Goal: Task Accomplishment & Management: Use online tool/utility

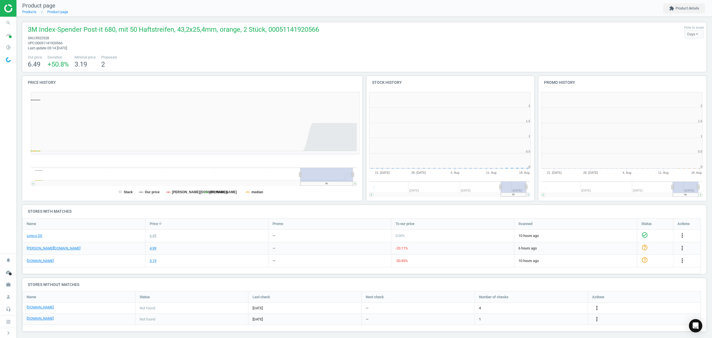
scroll to position [123, 178]
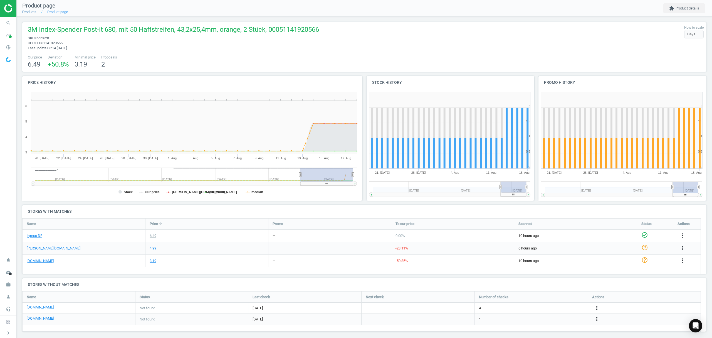
click at [22, 10] on link "Products" at bounding box center [29, 12] width 14 height 4
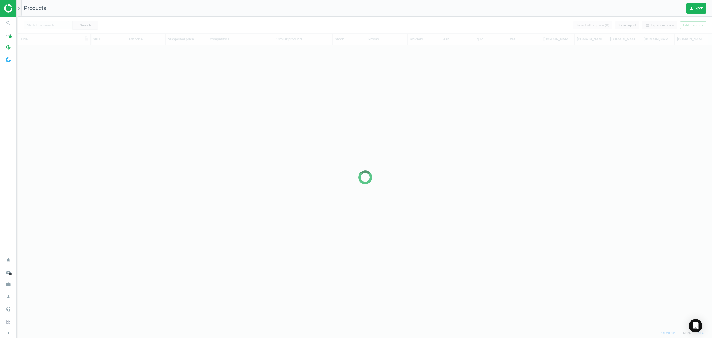
scroll to position [271, 688]
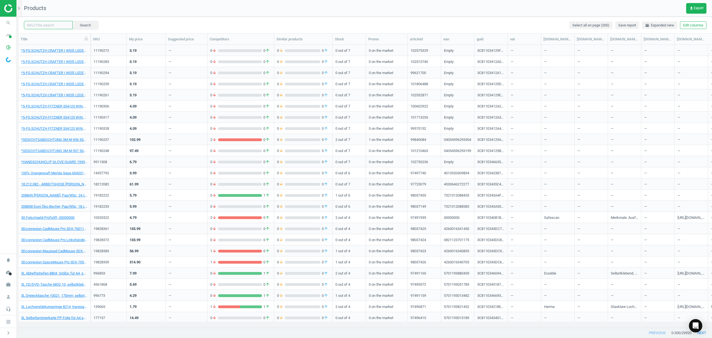
click at [43, 20] on div "Search Select all on page (200) Save report horizontal_split Expanded view Edit…" at bounding box center [365, 25] width 694 height 17
paste input "3747235"
type input "3747235"
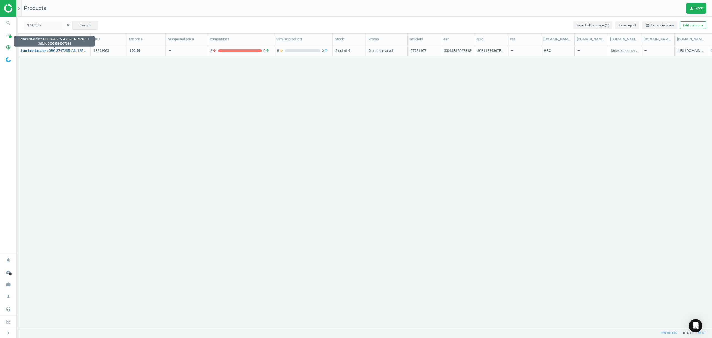
click at [46, 50] on link "Laminiertaschen GBC 3747235, A3, 125 Micron, 100 Stück, 00033816067318" at bounding box center [54, 50] width 67 height 5
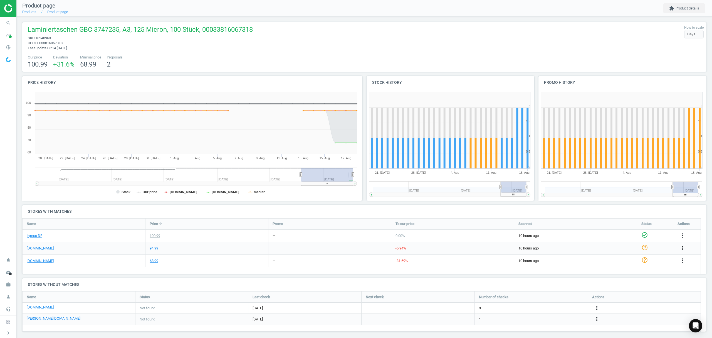
click at [682, 247] on icon "more_vert" at bounding box center [682, 248] width 7 height 7
click at [617, 260] on link "Edit URL/product option" at bounding box center [639, 261] width 76 height 9
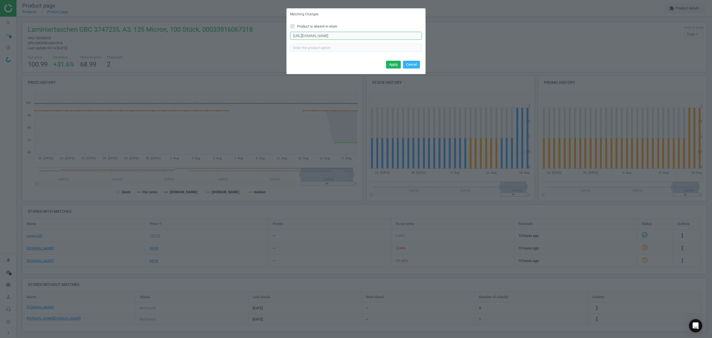
click at [332, 35] on input "[URL][DOMAIN_NAME]" at bounding box center [356, 36] width 132 height 8
click at [291, 28] on span at bounding box center [292, 26] width 4 height 4
click at [293, 26] on input "Product is absent in store" at bounding box center [293, 26] width 4 height 4
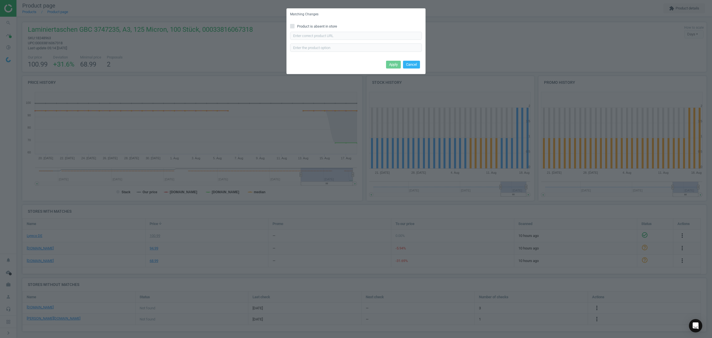
checkbox input "true"
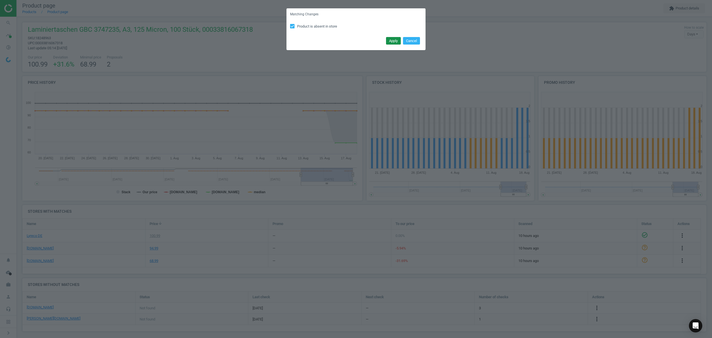
click at [388, 37] on button "Apply" at bounding box center [393, 41] width 15 height 8
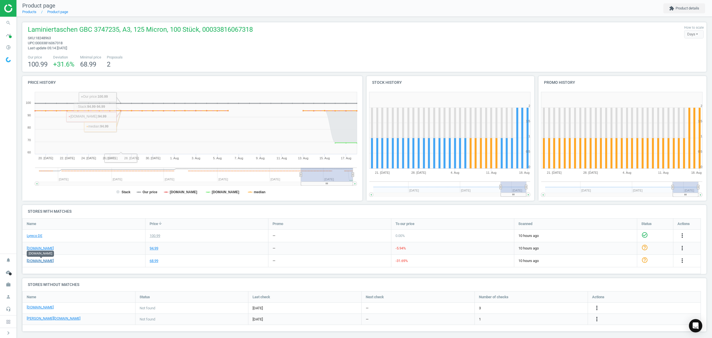
click at [44, 262] on link "[DOMAIN_NAME]" at bounding box center [40, 260] width 27 height 5
click at [44, 38] on span "18248963" at bounding box center [43, 38] width 16 height 4
copy span "18248963"
click at [684, 259] on icon "more_vert" at bounding box center [682, 260] width 7 height 7
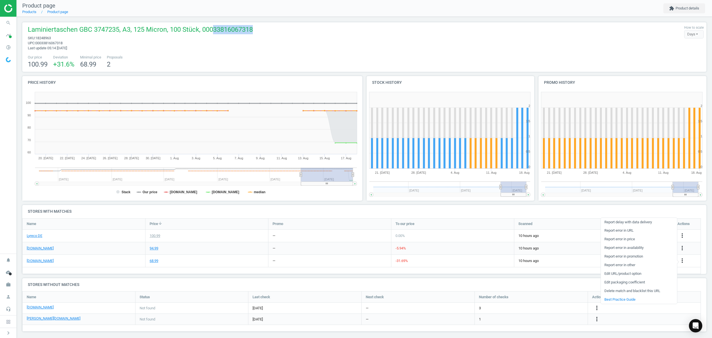
drag, startPoint x: 211, startPoint y: 29, endPoint x: 249, endPoint y: 31, distance: 38.1
click at [249, 31] on span "Laminiertaschen GBC 3747235, A3, 125 Micron, 100 Stück, 00033816067318" at bounding box center [140, 30] width 225 height 11
copy span "33816067318"
click at [683, 260] on icon "more_vert" at bounding box center [682, 260] width 7 height 7
click at [619, 272] on link "Edit URL/product option" at bounding box center [639, 273] width 76 height 9
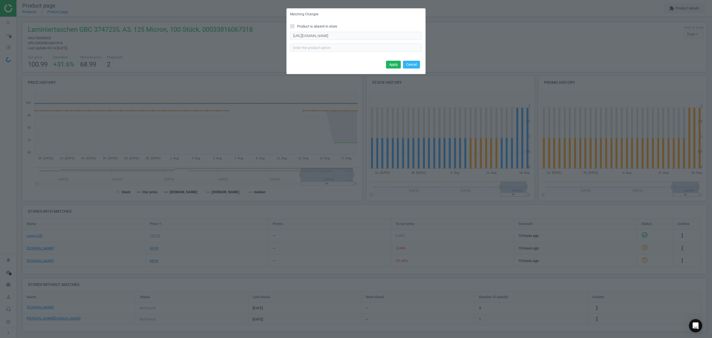
click at [293, 28] on icon at bounding box center [292, 26] width 4 height 4
click at [293, 28] on input "Product is absent in store" at bounding box center [293, 26] width 4 height 4
checkbox input "true"
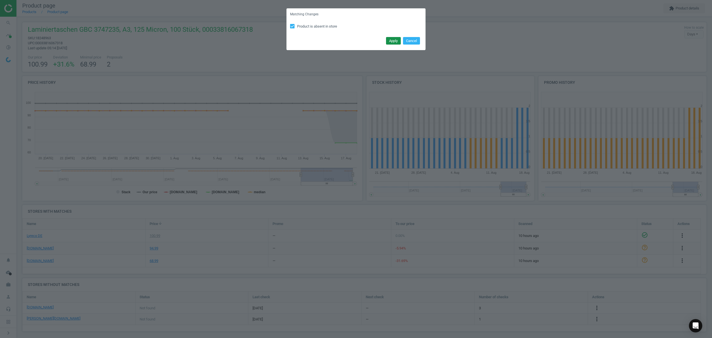
click at [393, 38] on button "Apply" at bounding box center [393, 41] width 15 height 8
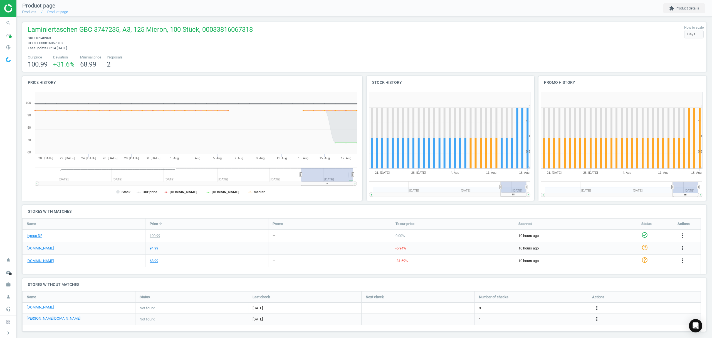
click at [31, 11] on link "Products" at bounding box center [29, 12] width 14 height 4
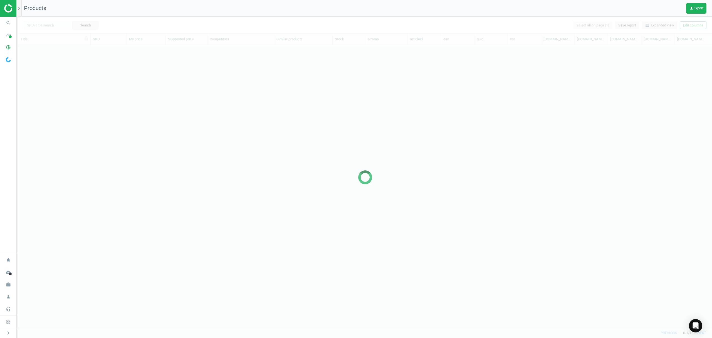
scroll to position [271, 688]
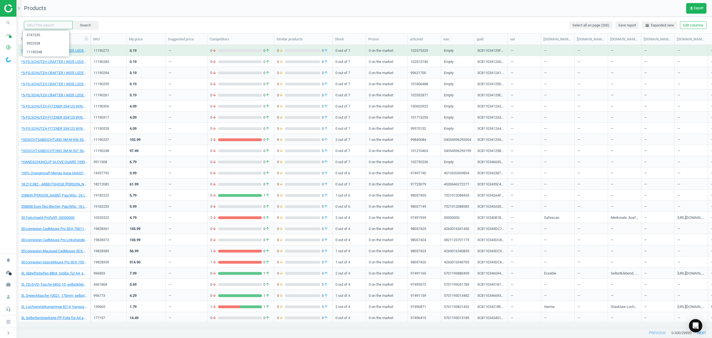
drag, startPoint x: 44, startPoint y: 23, endPoint x: 48, endPoint y: 23, distance: 3.9
click at [44, 23] on input "text" at bounding box center [48, 25] width 49 height 8
paste input "10166226"
type input "10166226"
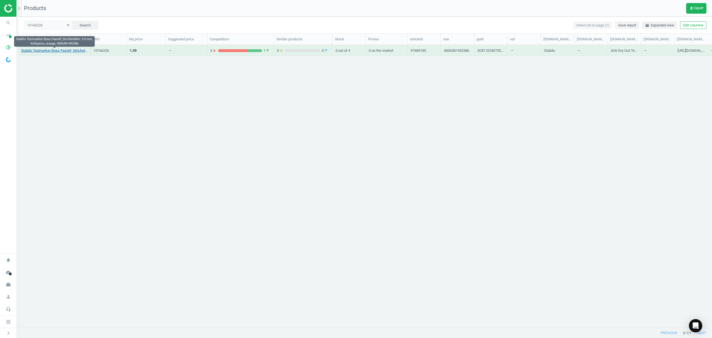
click at [46, 51] on link "Stabilo Textmarker Boss Pastell, Strichstärke: 2-5 mm, Keilspitze, orange, 4006…" at bounding box center [54, 50] width 67 height 5
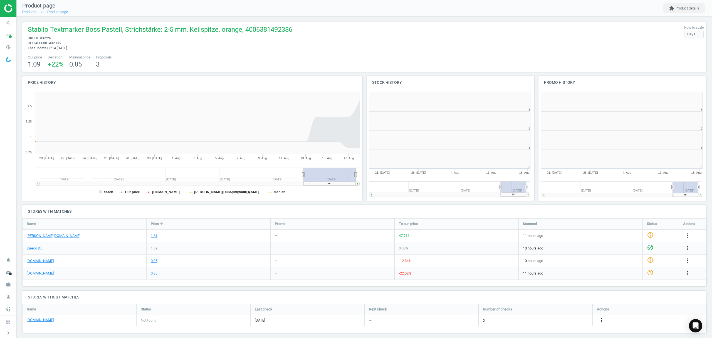
scroll to position [3, 3]
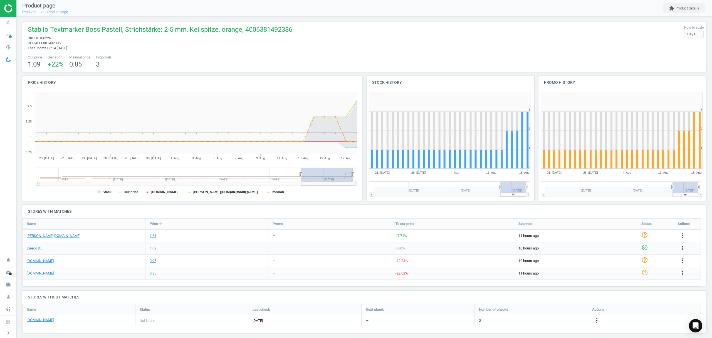
click at [597, 321] on icon "more_vert" at bounding box center [597, 320] width 7 height 7
click at [546, 321] on link "Edit URL/product option" at bounding box center [554, 320] width 76 height 9
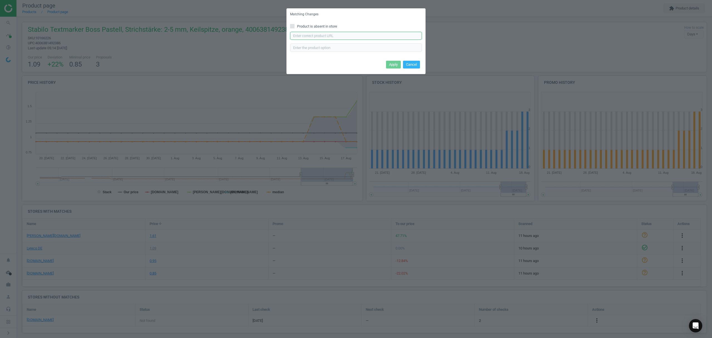
click at [329, 35] on input "text" at bounding box center [356, 36] width 132 height 8
paste input "[URL][DOMAIN_NAME]"
type input "[URL][DOMAIN_NAME]"
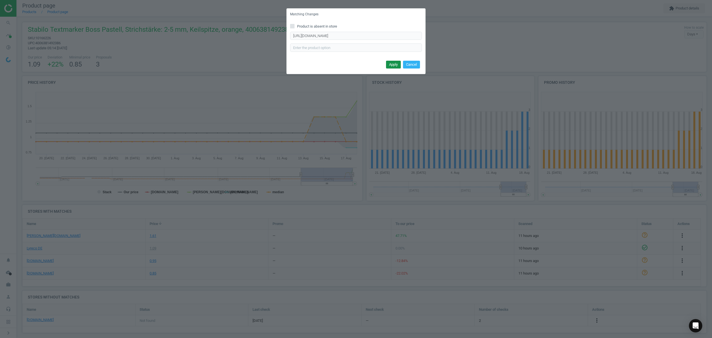
click at [391, 64] on button "Apply" at bounding box center [393, 65] width 15 height 8
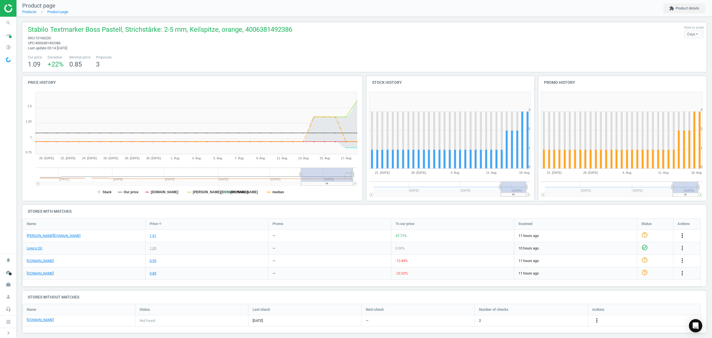
click at [683, 235] on icon "more_vert" at bounding box center [682, 235] width 7 height 7
click at [618, 248] on link "Edit URL/product option" at bounding box center [639, 249] width 76 height 9
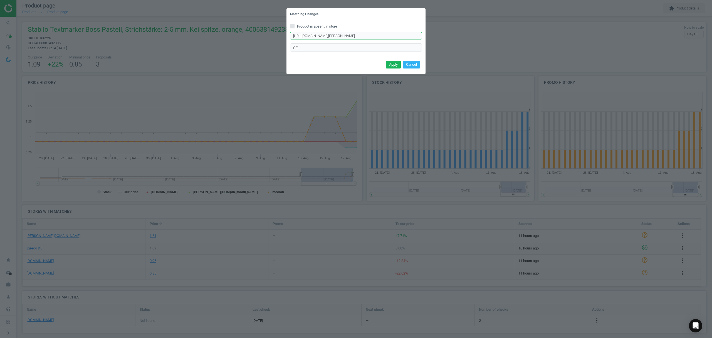
click at [358, 35] on input "[URL][DOMAIN_NAME][PERSON_NAME]" at bounding box center [356, 36] width 132 height 8
paste input "BOSS-Original-nachfuellbar-Keilspitze/22950/p"
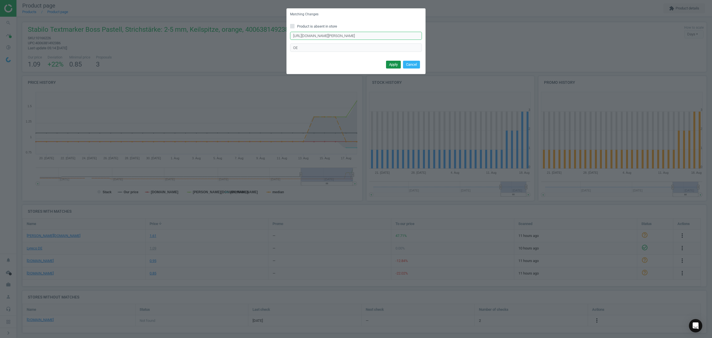
type input "[URL][DOMAIN_NAME][PERSON_NAME]"
click at [396, 61] on button "Apply" at bounding box center [393, 65] width 15 height 8
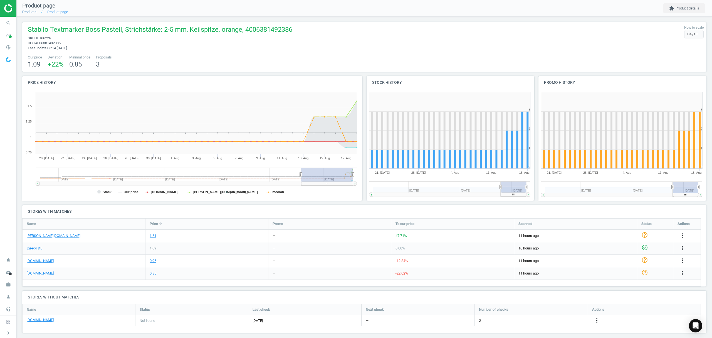
click at [29, 12] on link "Products" at bounding box center [29, 12] width 14 height 4
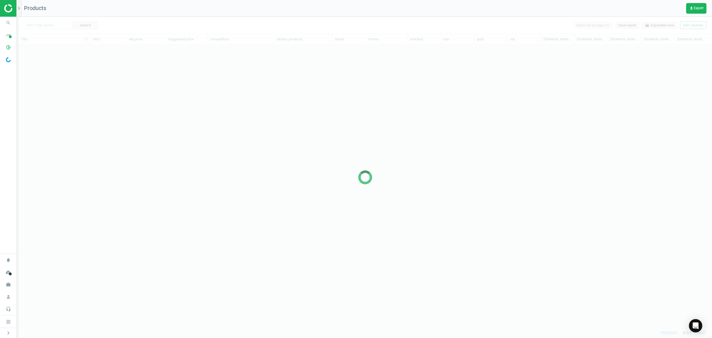
scroll to position [271, 688]
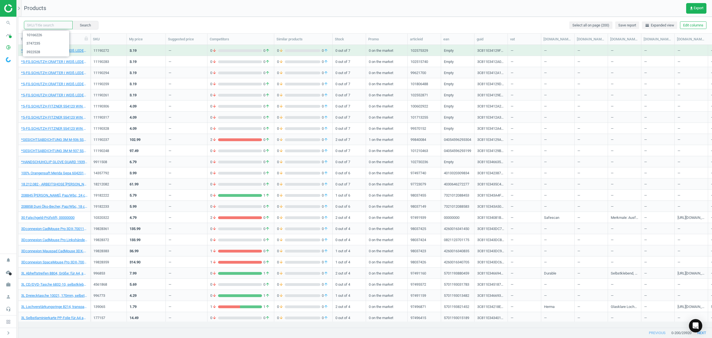
click at [50, 26] on input "text" at bounding box center [48, 25] width 49 height 8
paste input "10857007"
type input "10857007"
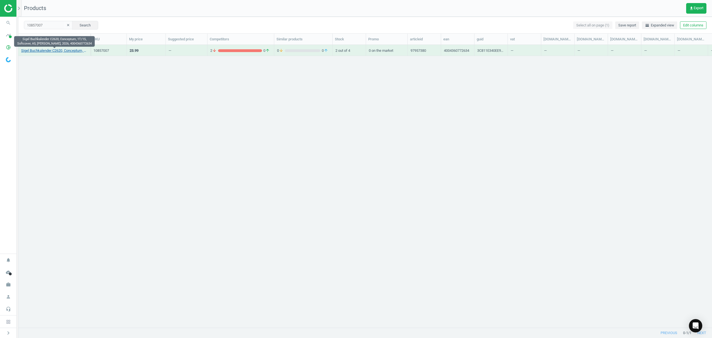
click at [58, 52] on link "Sigel Buchkalender C2620, Conceptum, 1T/1S, Softcover, A5, [PERSON_NAME], 2026,…" at bounding box center [54, 50] width 67 height 5
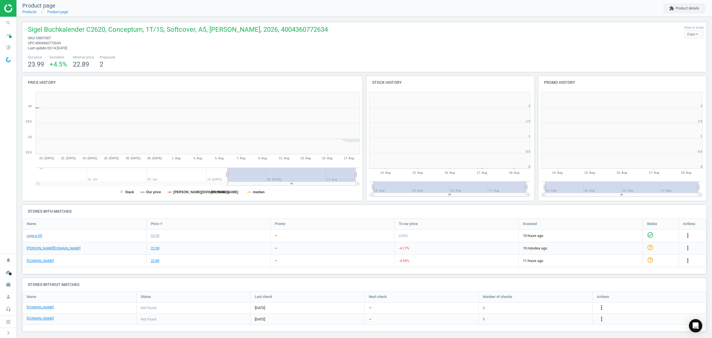
scroll to position [3, 3]
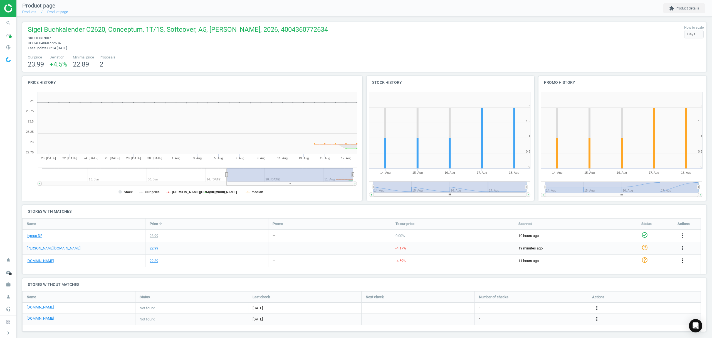
click at [683, 260] on icon "more_vert" at bounding box center [682, 260] width 7 height 7
click at [619, 274] on link "Edit URL/product option" at bounding box center [639, 273] width 76 height 9
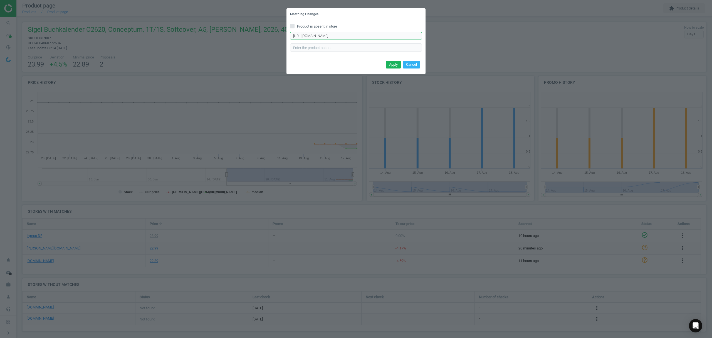
click at [351, 37] on input "[URL][DOMAIN_NAME]" at bounding box center [356, 36] width 132 height 8
paste input "[DOMAIN_NAME][URL]"
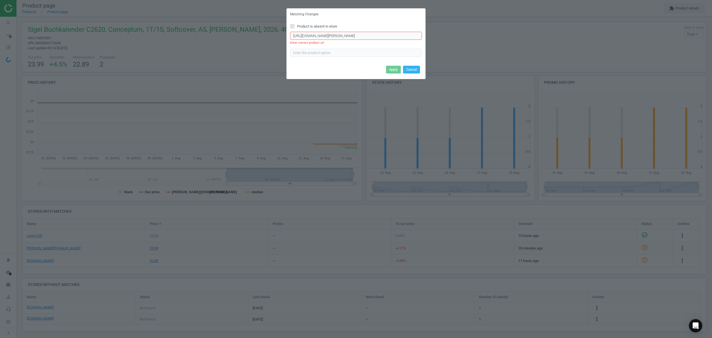
scroll to position [0, 0]
drag, startPoint x: 348, startPoint y: 35, endPoint x: 245, endPoint y: 32, distance: 102.7
click at [245, 32] on div "Matching Changes Product is absent in store [URL][DOMAIN_NAME][PERSON_NAME] Ent…" at bounding box center [356, 169] width 712 height 338
type input "[URL][DOMAIN_NAME][PERSON_NAME]"
click at [413, 68] on button "Cancel" at bounding box center [411, 70] width 17 height 8
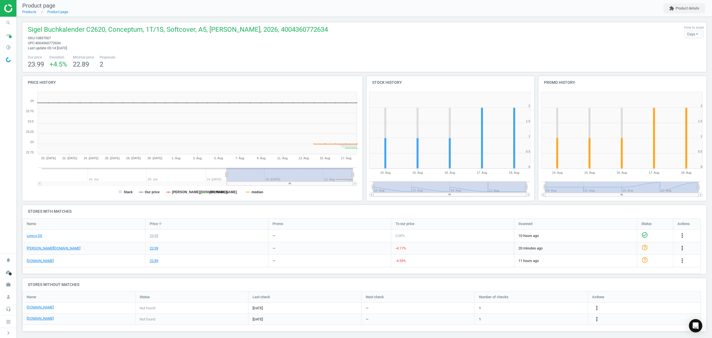
click at [683, 247] on icon "more_vert" at bounding box center [682, 248] width 7 height 7
click at [621, 261] on link "Edit URL/product option" at bounding box center [639, 261] width 76 height 9
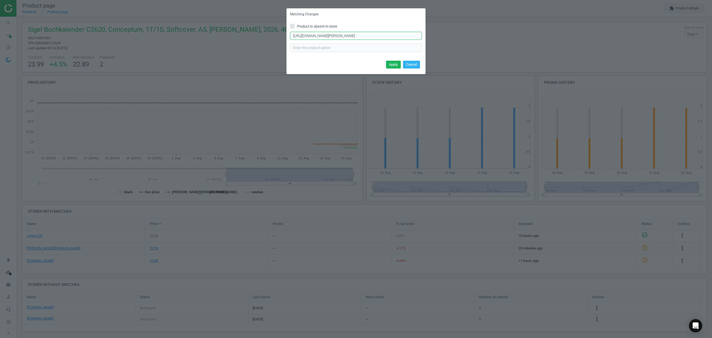
click at [365, 35] on input "[URL][DOMAIN_NAME][PERSON_NAME]" at bounding box center [356, 36] width 132 height 8
paste input "25/p"
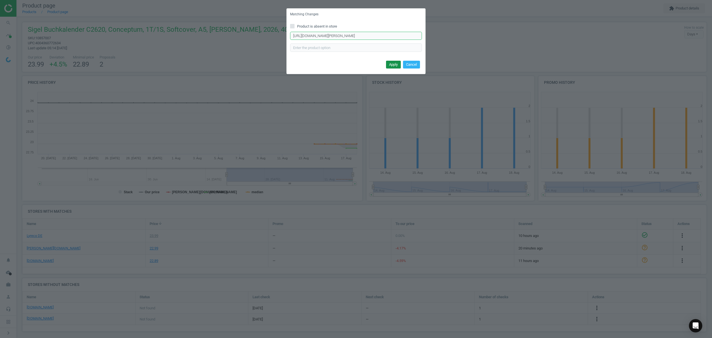
type input "[URL][DOMAIN_NAME][PERSON_NAME]"
click at [393, 65] on button "Apply" at bounding box center [393, 65] width 15 height 8
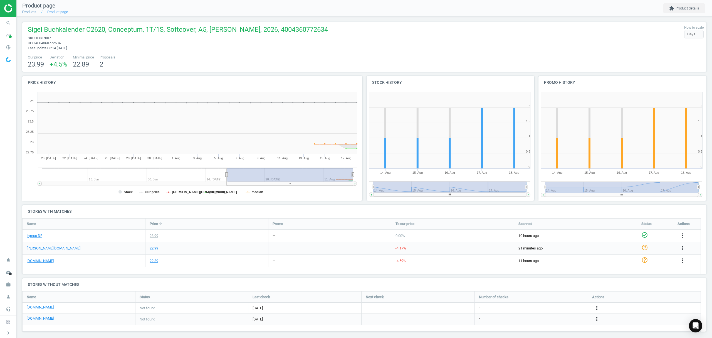
click at [28, 13] on link "Products" at bounding box center [29, 12] width 14 height 4
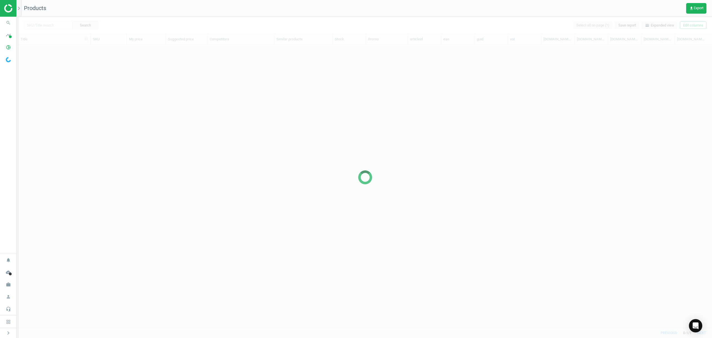
scroll to position [271, 688]
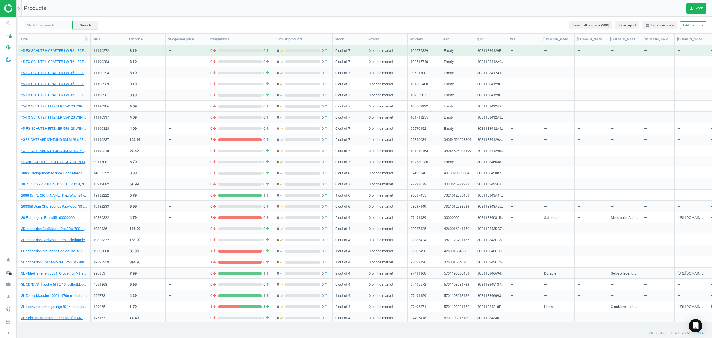
click at [49, 25] on input "text" at bounding box center [48, 25] width 49 height 8
paste input "5294199"
type input "5294199"
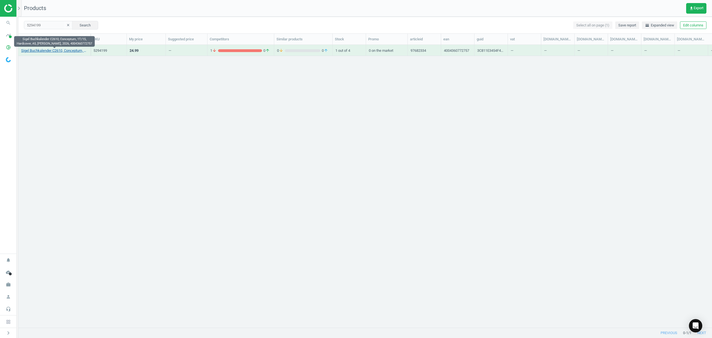
click at [40, 52] on link "Sigel Buchkalender C2610, Conceptum, 1T/1S, Hardcover, A5, [PERSON_NAME], 2026,…" at bounding box center [54, 50] width 67 height 5
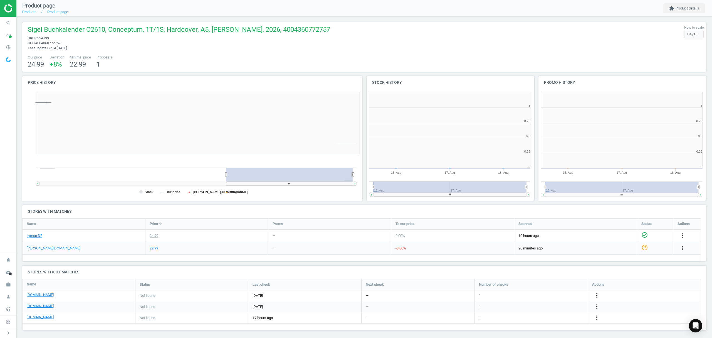
scroll to position [123, 349]
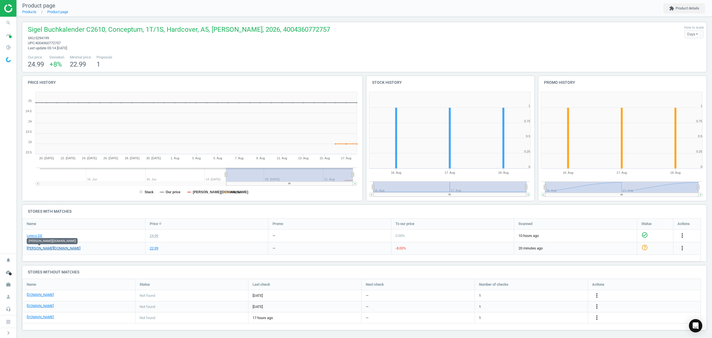
click at [43, 250] on link "[PERSON_NAME][DOMAIN_NAME]" at bounding box center [54, 248] width 54 height 5
click at [29, 12] on link "Products" at bounding box center [29, 12] width 14 height 4
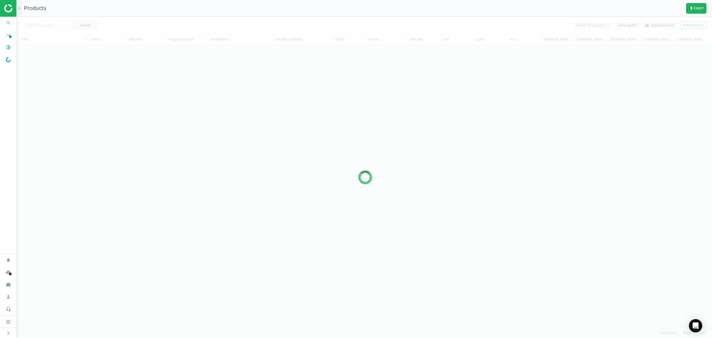
scroll to position [271, 688]
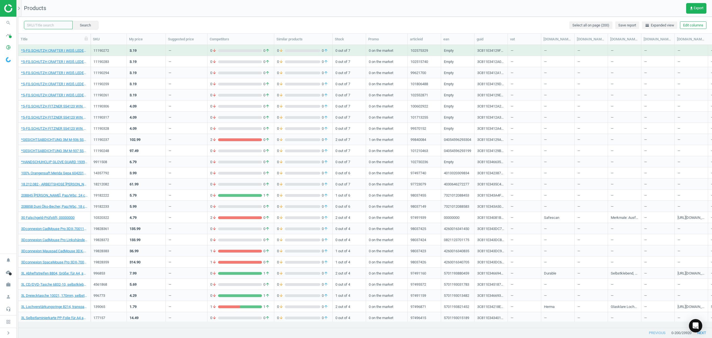
click at [46, 27] on input "text" at bounding box center [48, 25] width 49 height 8
paste input "17214515"
type input "17214515"
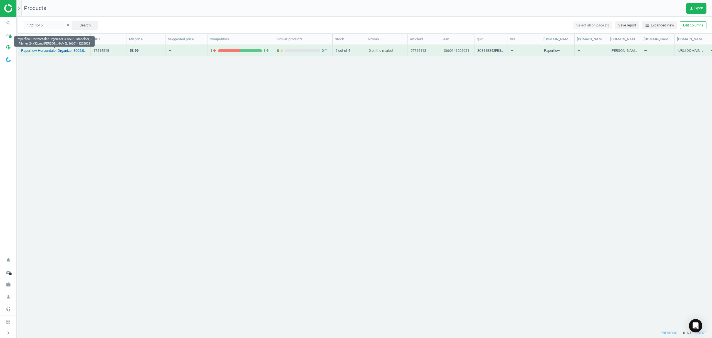
click at [52, 52] on link "Paperflow Horizontaler Organizer 3005.01, stapelbar, 5 Fächer, 24x32cm, [PERSON…" at bounding box center [54, 50] width 67 height 5
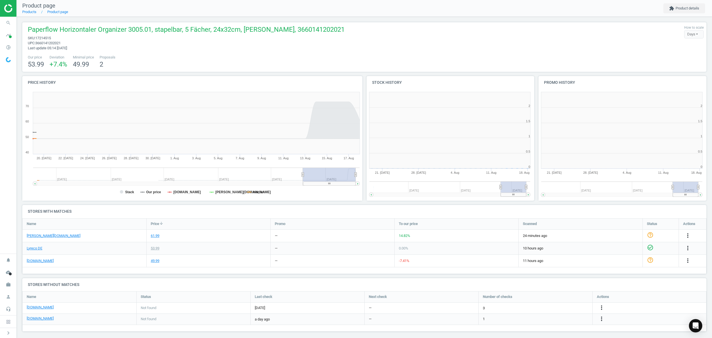
scroll to position [3, 3]
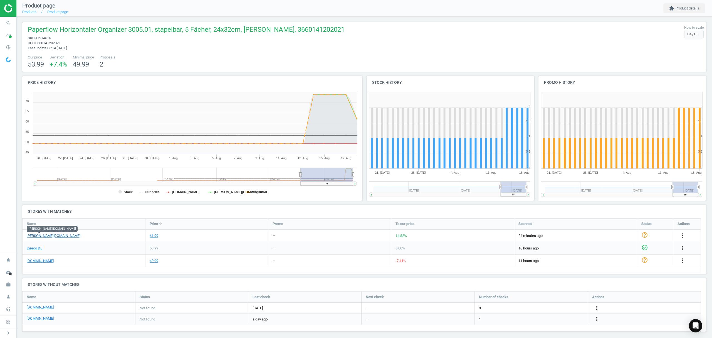
click at [38, 238] on link "[PERSON_NAME][DOMAIN_NAME]" at bounding box center [54, 235] width 54 height 5
click at [683, 236] on icon "more_vert" at bounding box center [682, 235] width 7 height 7
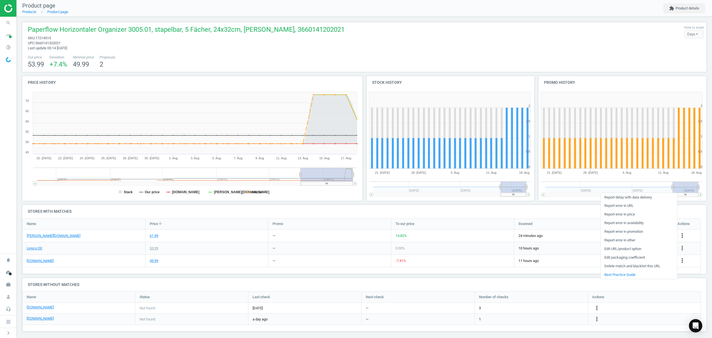
click at [619, 249] on link "Edit URL/product option" at bounding box center [639, 249] width 76 height 9
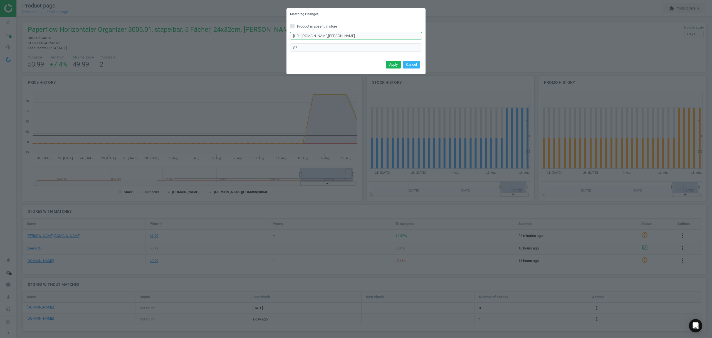
click at [360, 36] on input "[URL][DOMAIN_NAME][PERSON_NAME]" at bounding box center [356, 36] width 132 height 8
paste input "text"
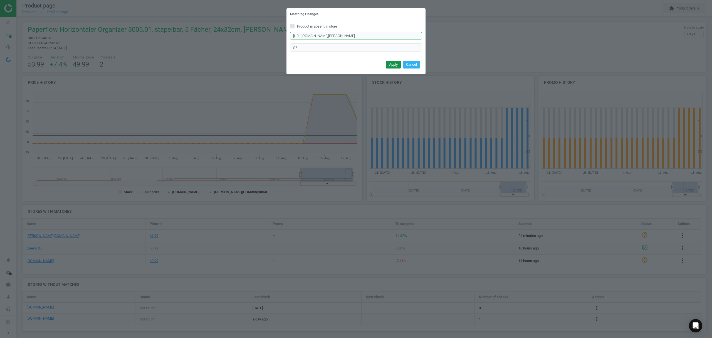
type input "[URL][DOMAIN_NAME][PERSON_NAME]"
click at [391, 64] on button "Apply" at bounding box center [393, 65] width 15 height 8
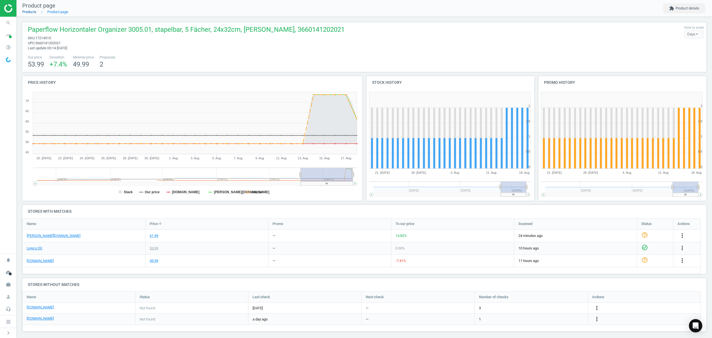
click at [31, 11] on link "Products" at bounding box center [29, 12] width 14 height 4
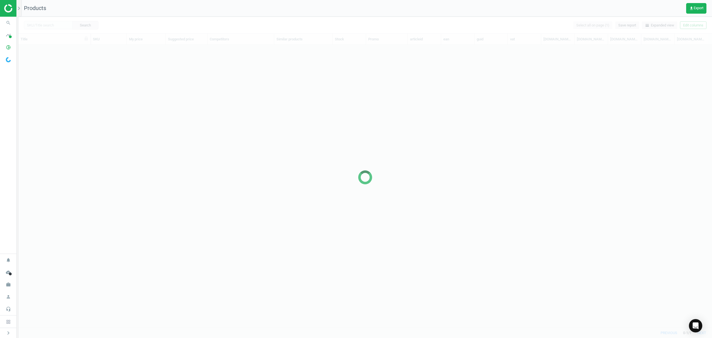
scroll to position [271, 688]
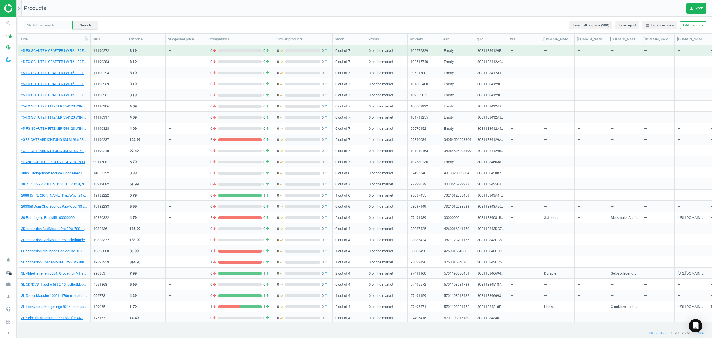
click at [43, 25] on input "text" at bounding box center [48, 25] width 49 height 8
paste input "143264"
type input "143264"
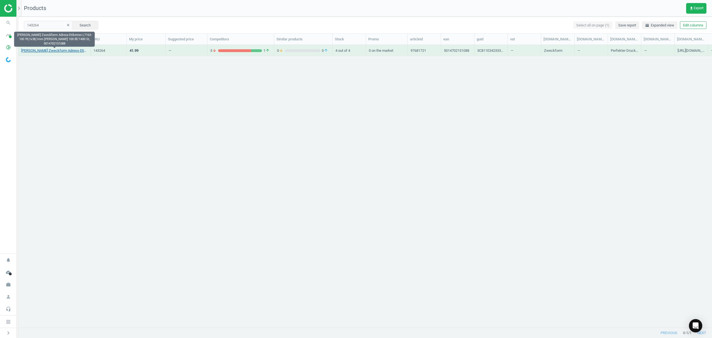
click at [60, 49] on link "[PERSON_NAME] Zweckform Adress-Etiketten L7163-100 99,1x38,1mm [PERSON_NAME] 10…" at bounding box center [54, 50] width 67 height 5
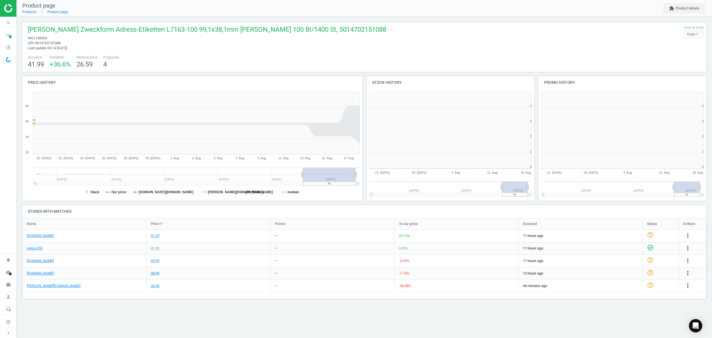
scroll to position [123, 179]
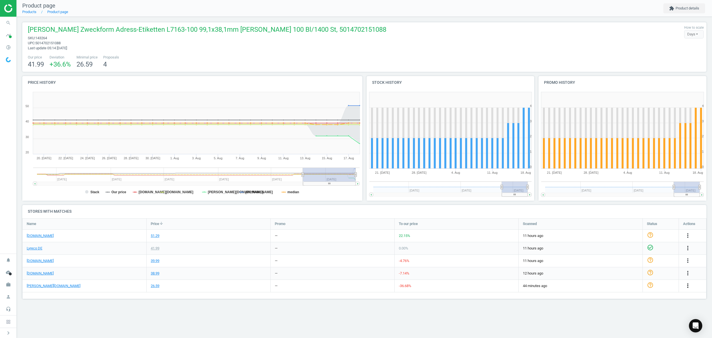
click at [687, 285] on icon "more_vert" at bounding box center [688, 285] width 7 height 7
click at [620, 300] on link "Edit URL/product option" at bounding box center [645, 299] width 76 height 9
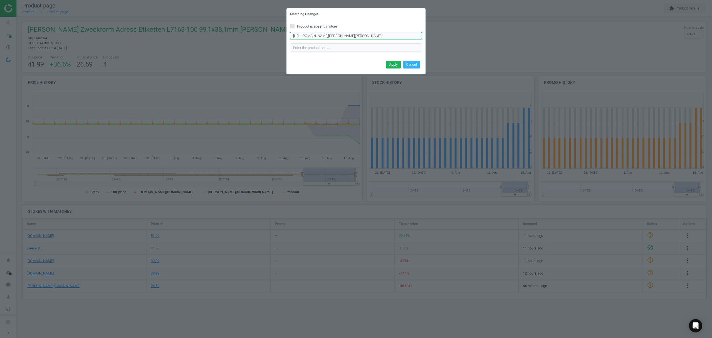
click at [369, 35] on input "[URL][DOMAIN_NAME][PERSON_NAME][PERSON_NAME]" at bounding box center [356, 36] width 132 height 8
paste input "3500er-Pack-Adress-Etiketten-mit-ultragrip-L7163-250/303240/p"
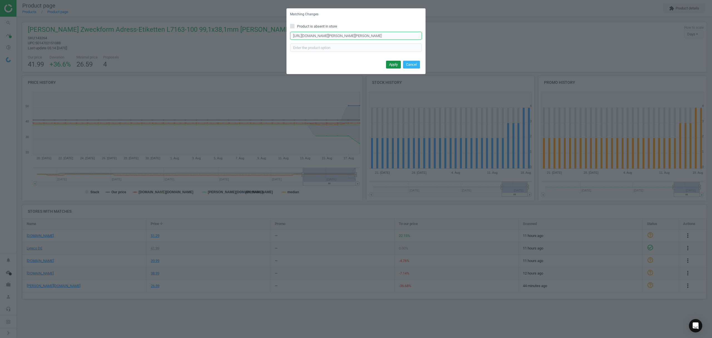
type input "[URL][DOMAIN_NAME][PERSON_NAME][PERSON_NAME]"
click at [394, 61] on button "Apply" at bounding box center [393, 65] width 15 height 8
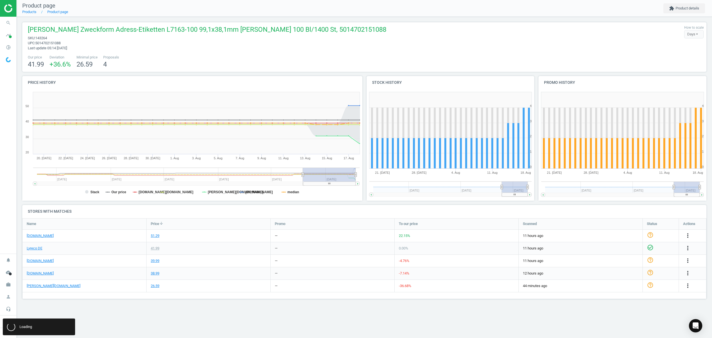
scroll to position [0, 0]
